Goal: Transaction & Acquisition: Purchase product/service

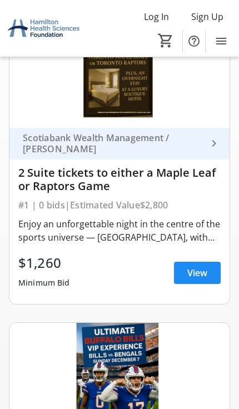
click at [219, 270] on span at bounding box center [197, 272] width 47 height 27
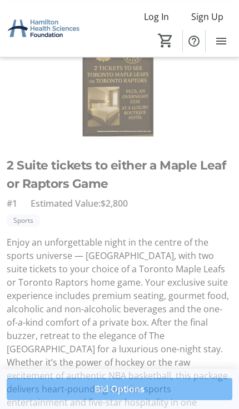
scroll to position [62, 0]
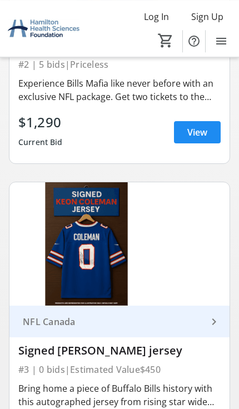
scroll to position [628, 0]
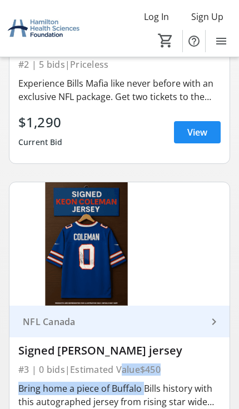
click at [193, 276] on img at bounding box center [119, 244] width 220 height 124
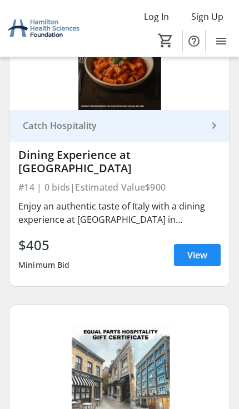
scroll to position [4303, 0]
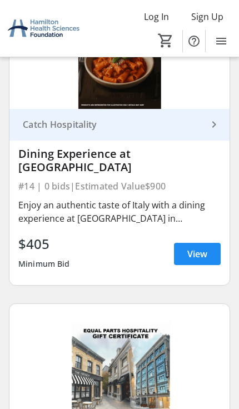
click at [205, 249] on span "View" at bounding box center [197, 253] width 20 height 13
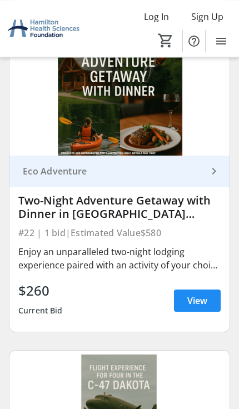
scroll to position [6778, 0]
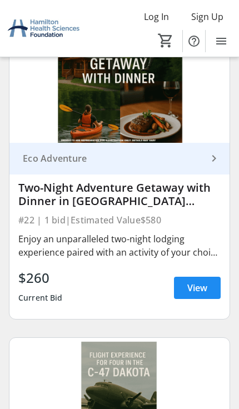
click at [214, 275] on span at bounding box center [197, 287] width 47 height 27
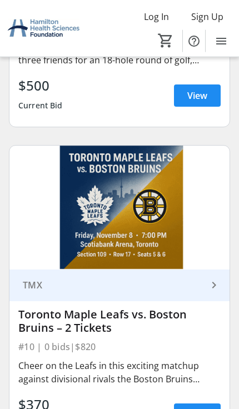
scroll to position [2883, 0]
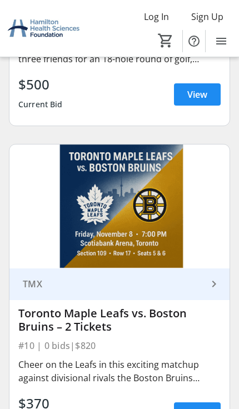
click at [170, 221] on img at bounding box center [119, 206] width 220 height 124
click at [203, 408] on span "View" at bounding box center [197, 412] width 20 height 13
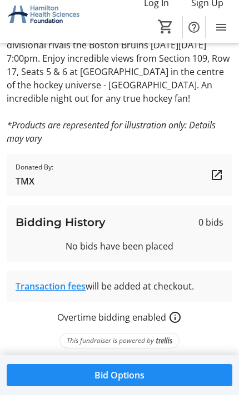
scroll to position [266, 0]
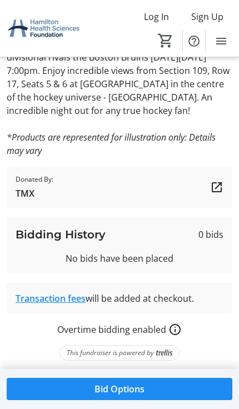
click at [130, 389] on span "Bid Options" at bounding box center [119, 388] width 50 height 13
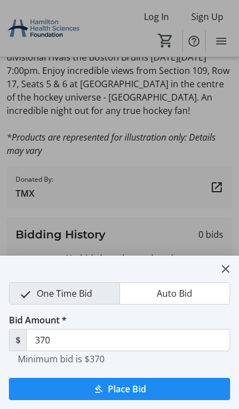
scroll to position [0, 0]
click at [137, 389] on span "Place Bid" at bounding box center [127, 388] width 38 height 13
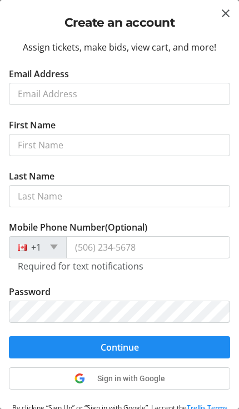
click at [89, 89] on input "Email Address" at bounding box center [119, 94] width 221 height 22
type input "[EMAIL_ADDRESS][DOMAIN_NAME]"
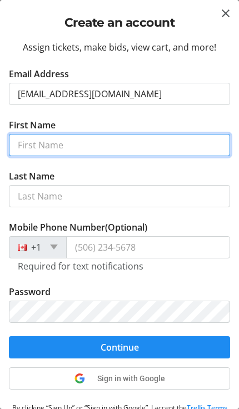
click at [149, 145] on input "First Name" at bounding box center [119, 145] width 221 height 22
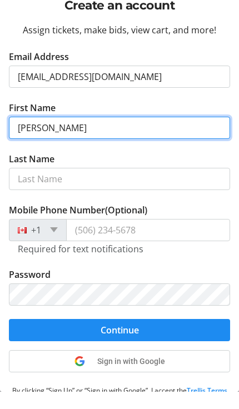
type input "[PERSON_NAME]"
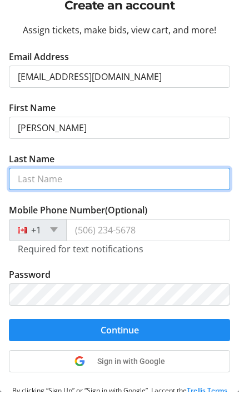
click at [135, 185] on input "Last Name" at bounding box center [119, 196] width 221 height 22
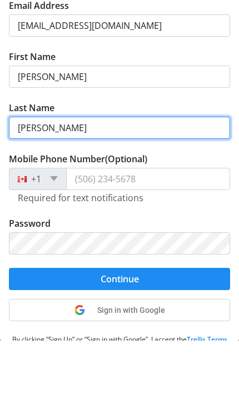
type input "[PERSON_NAME]"
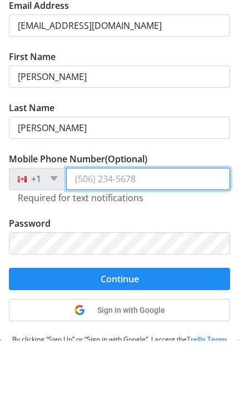
click at [169, 236] on input "Mobile Phone Number (Optional)" at bounding box center [148, 247] width 164 height 22
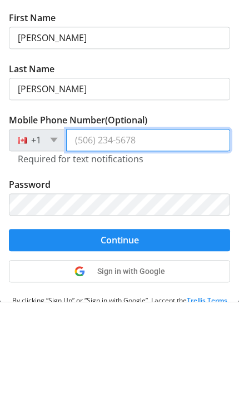
click at [172, 236] on input "Mobile Phone Number (Optional)" at bounding box center [148, 247] width 164 height 22
type input "[PHONE_NUMBER]"
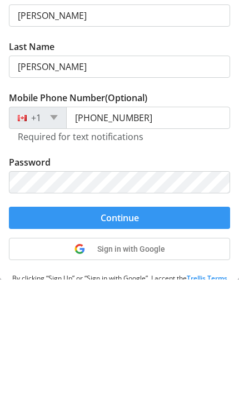
click at [128, 340] on span "Continue" at bounding box center [119, 346] width 38 height 13
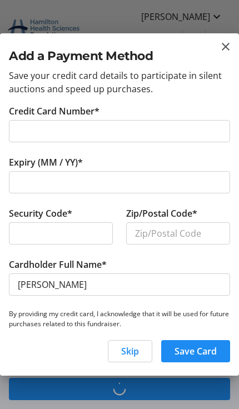
click at [135, 348] on span "Skip" at bounding box center [130, 350] width 18 height 13
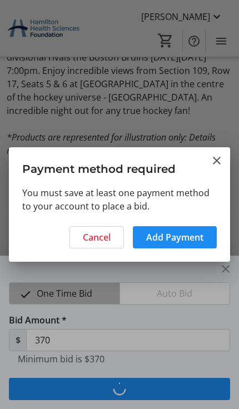
click at [218, 161] on mat-icon "Close" at bounding box center [216, 160] width 13 height 13
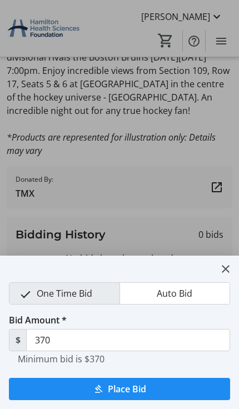
click at [80, 286] on span "One Time Bid" at bounding box center [64, 293] width 69 height 21
click at [230, 268] on mat-icon "close" at bounding box center [225, 268] width 13 height 13
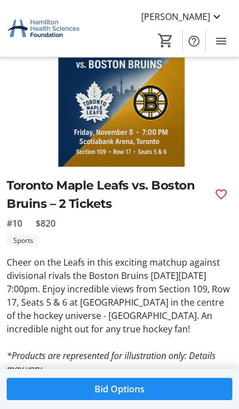
scroll to position [44, 0]
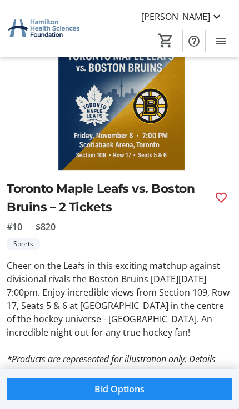
click at [221, 189] on span "Favourite" at bounding box center [221, 198] width 22 height 22
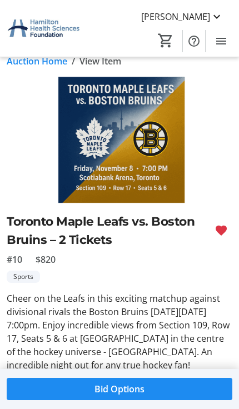
scroll to position [0, 0]
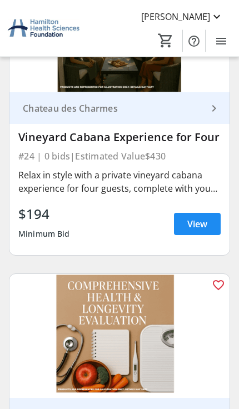
scroll to position [7478, 0]
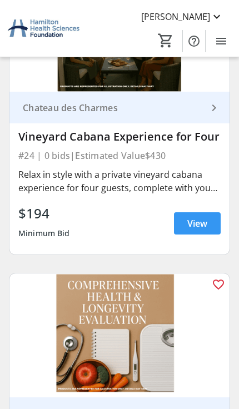
click at [207, 222] on span "View" at bounding box center [197, 223] width 20 height 13
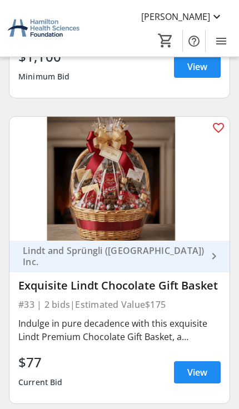
scroll to position [10132, 0]
